Goal: Navigation & Orientation: Find specific page/section

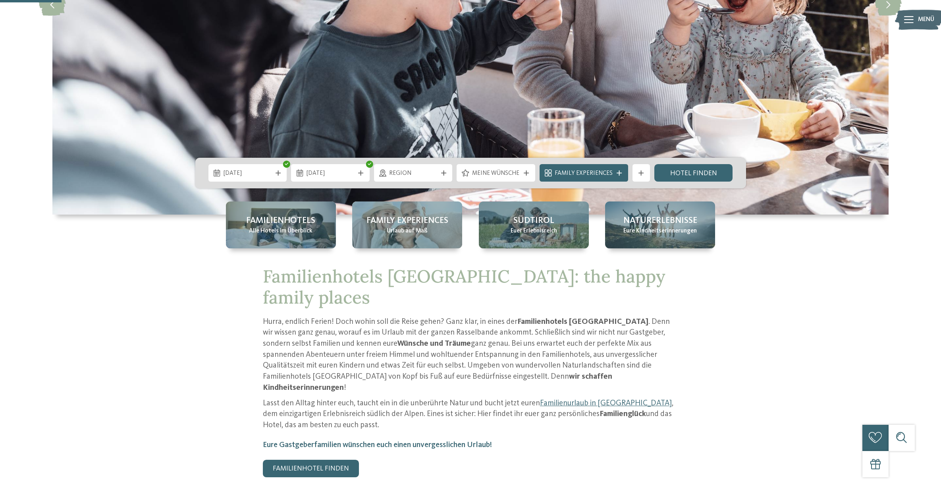
scroll to position [249, 0]
click at [704, 175] on link "Hotel finden" at bounding box center [694, 172] width 79 height 17
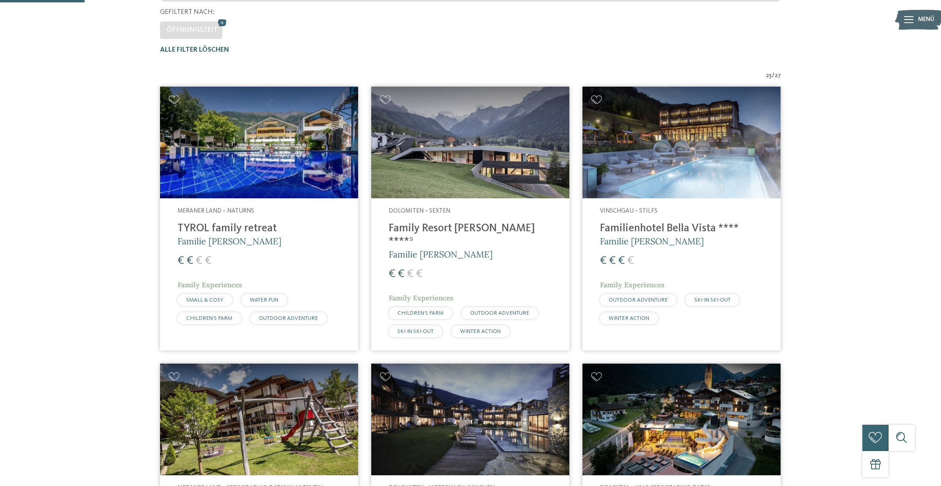
scroll to position [253, 0]
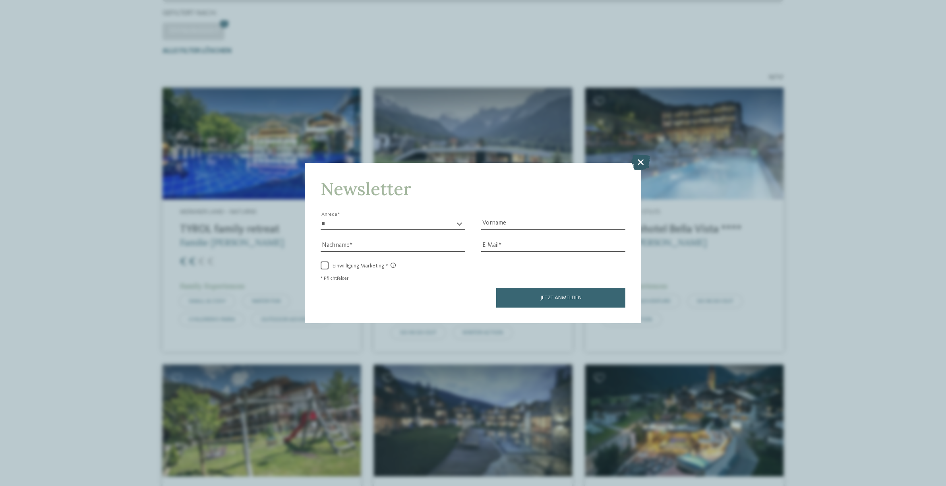
click at [640, 155] on icon at bounding box center [640, 162] width 19 height 15
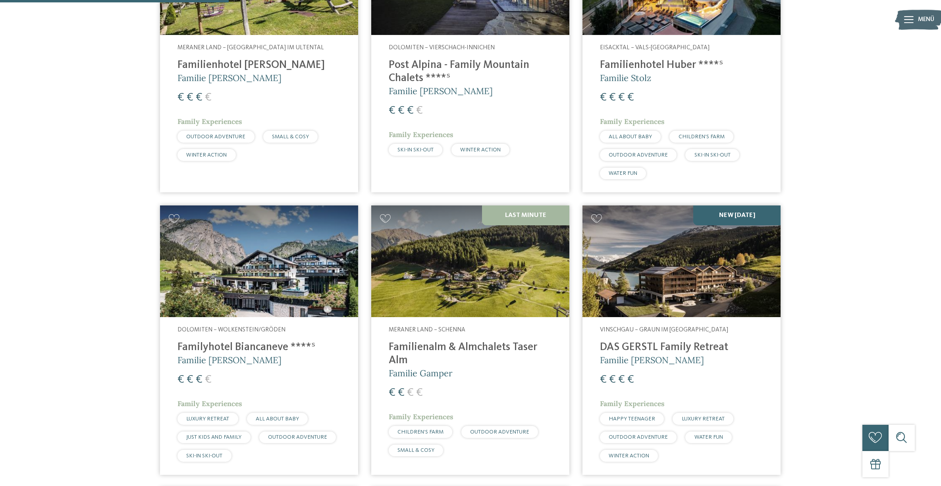
scroll to position [717, 0]
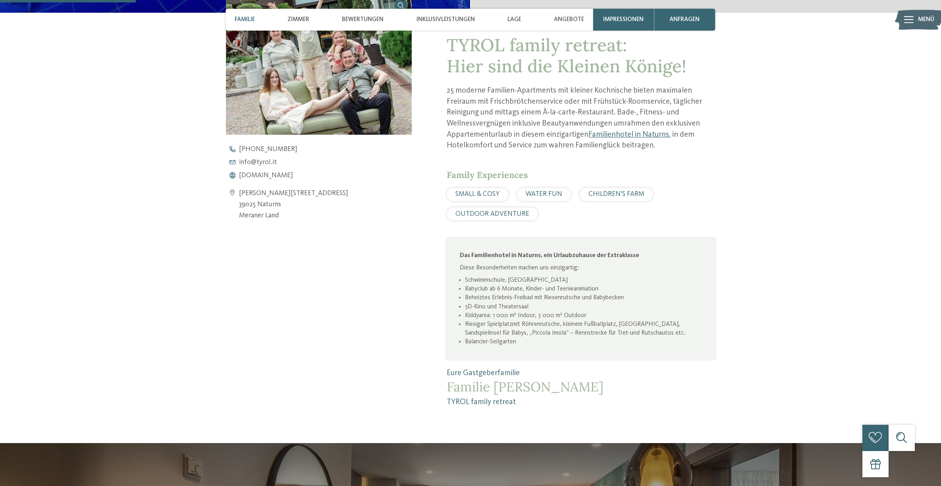
scroll to position [425, 0]
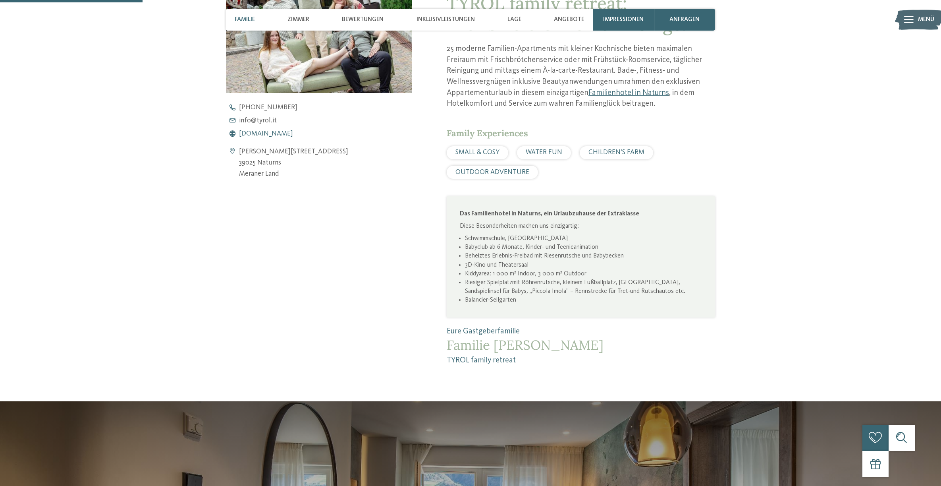
click at [248, 134] on span "www.tyrol.it" at bounding box center [266, 133] width 54 height 7
